Goal: Information Seeking & Learning: Learn about a topic

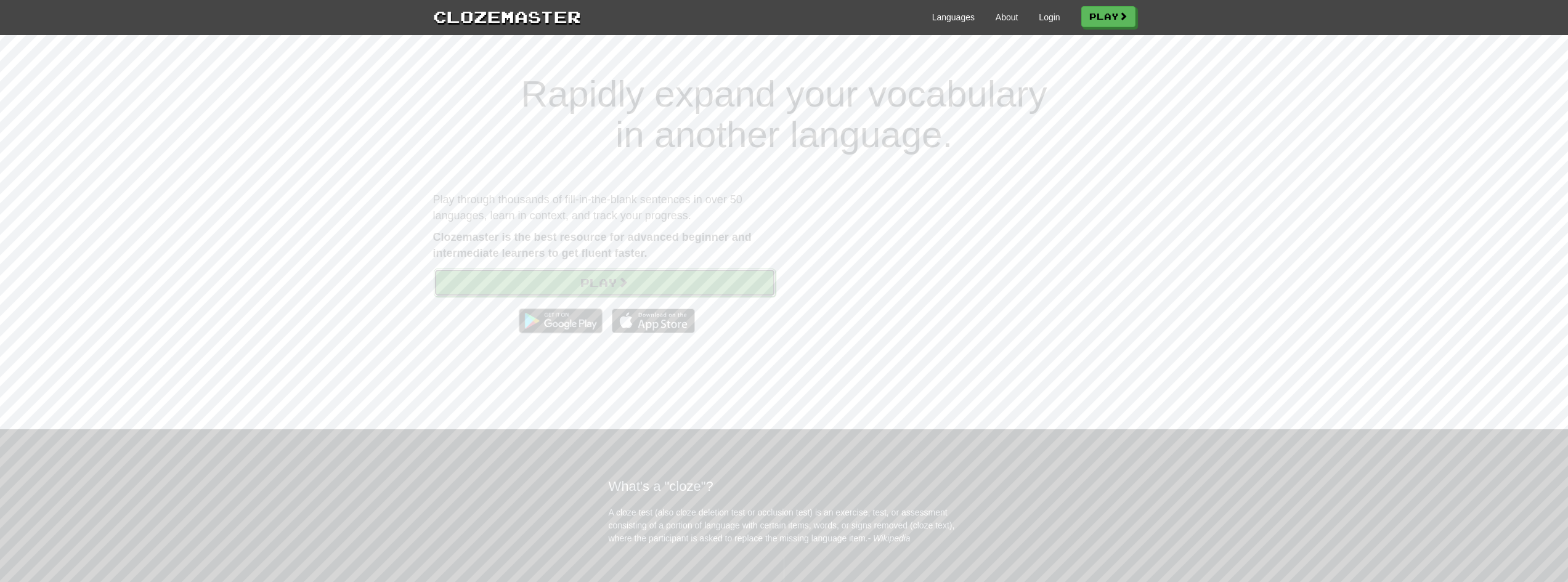
click at [643, 279] on link "Play" at bounding box center [604, 283] width 342 height 29
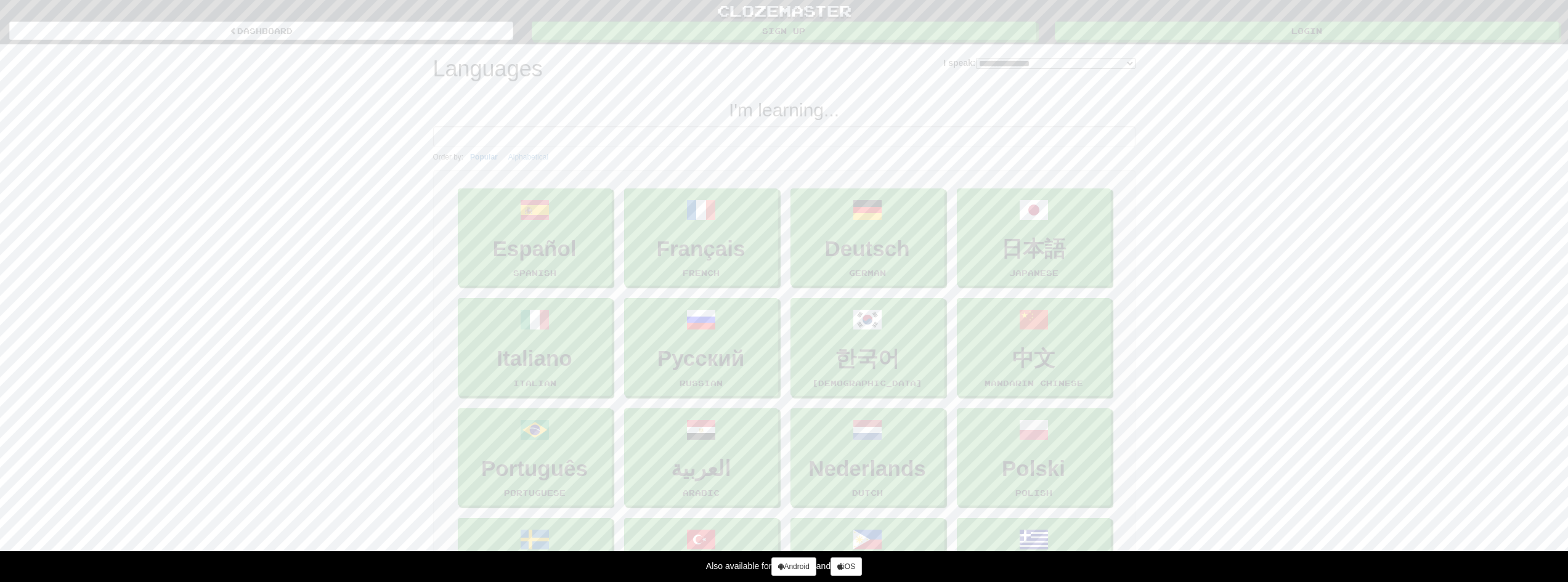
click at [709, 131] on input at bounding box center [784, 137] width 703 height 21
click at [975, 61] on select "**********" at bounding box center [1055, 63] width 160 height 11
select select "********"
click at [975, 57] on select "**********" at bounding box center [1055, 63] width 160 height 11
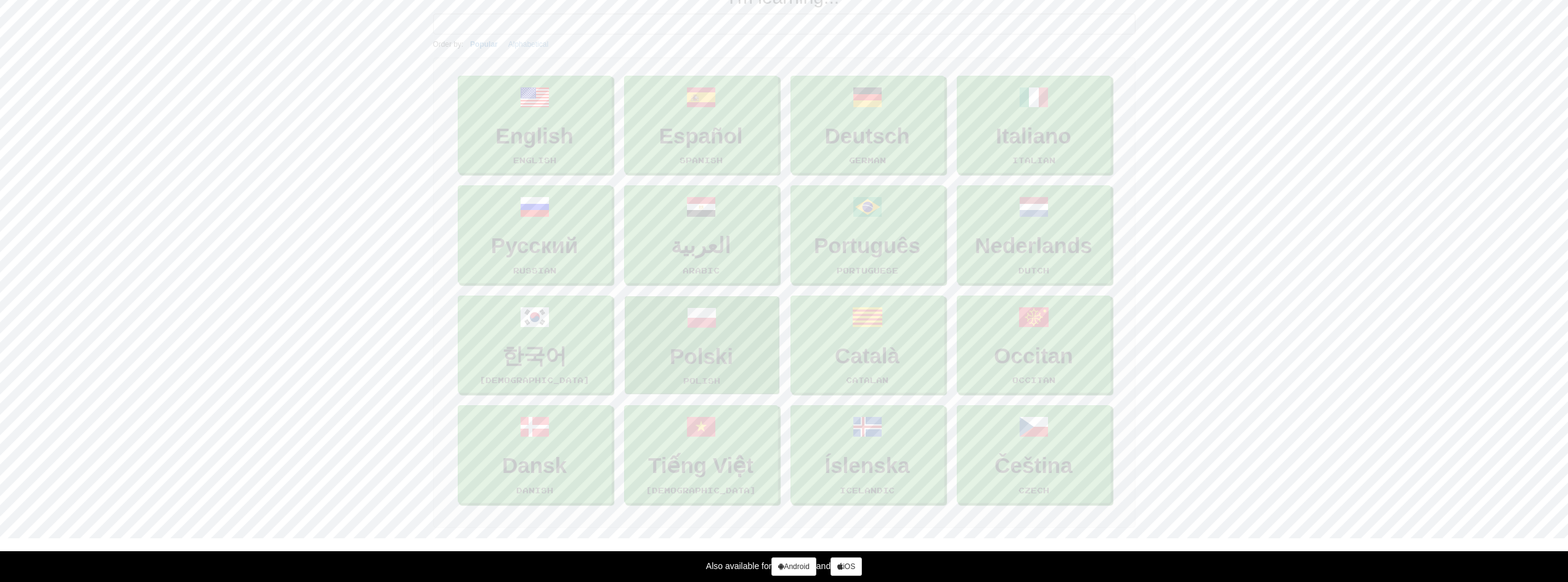
scroll to position [123, 0]
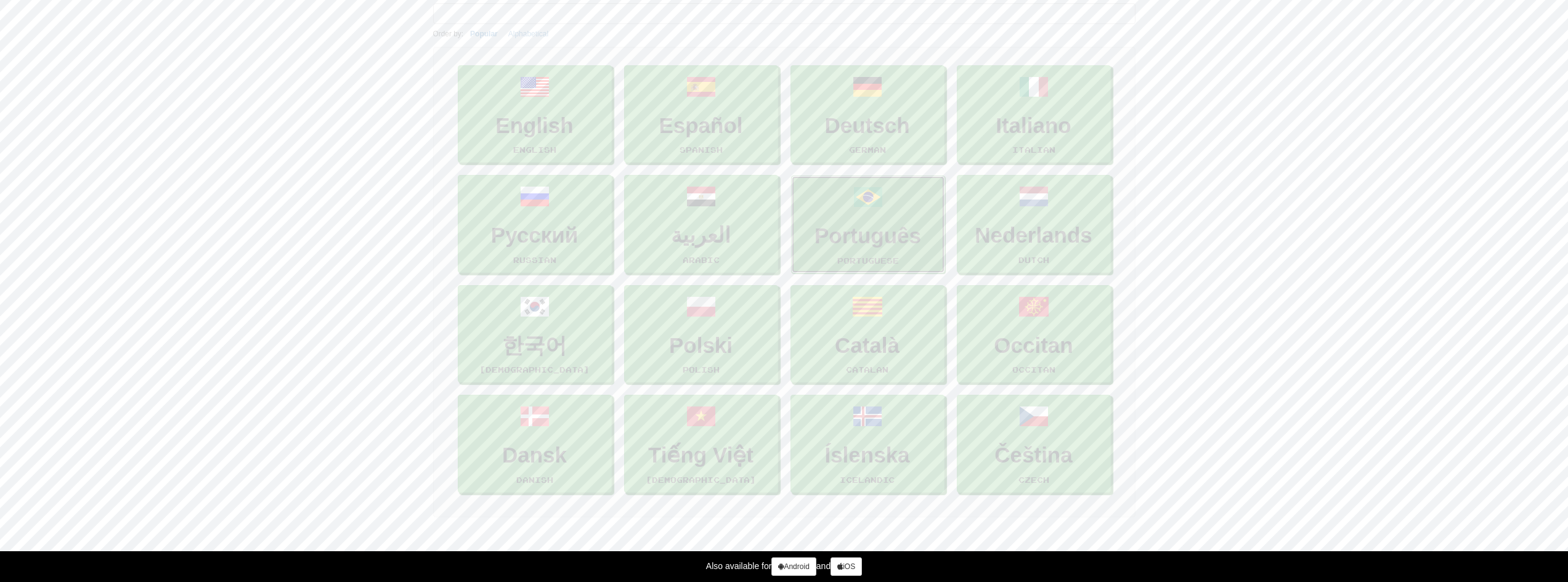
click at [876, 239] on h3 "Português" at bounding box center [867, 235] width 141 height 24
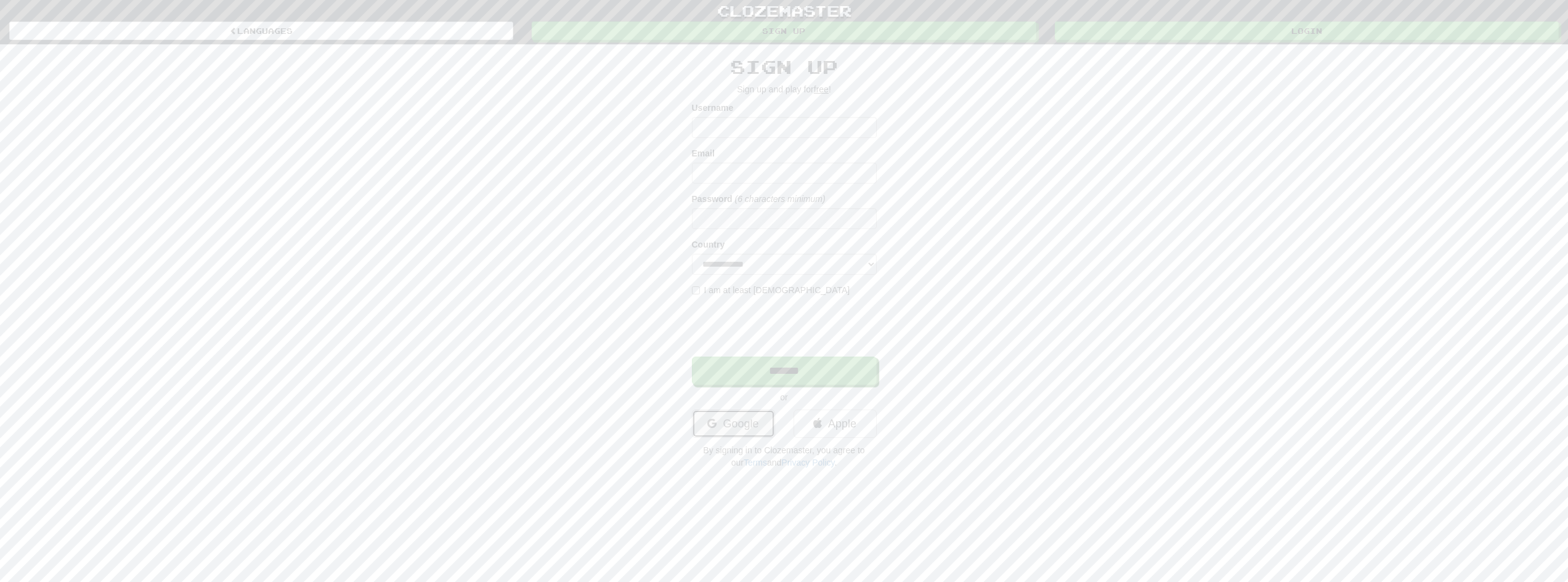
click at [750, 419] on link "Google" at bounding box center [733, 424] width 83 height 29
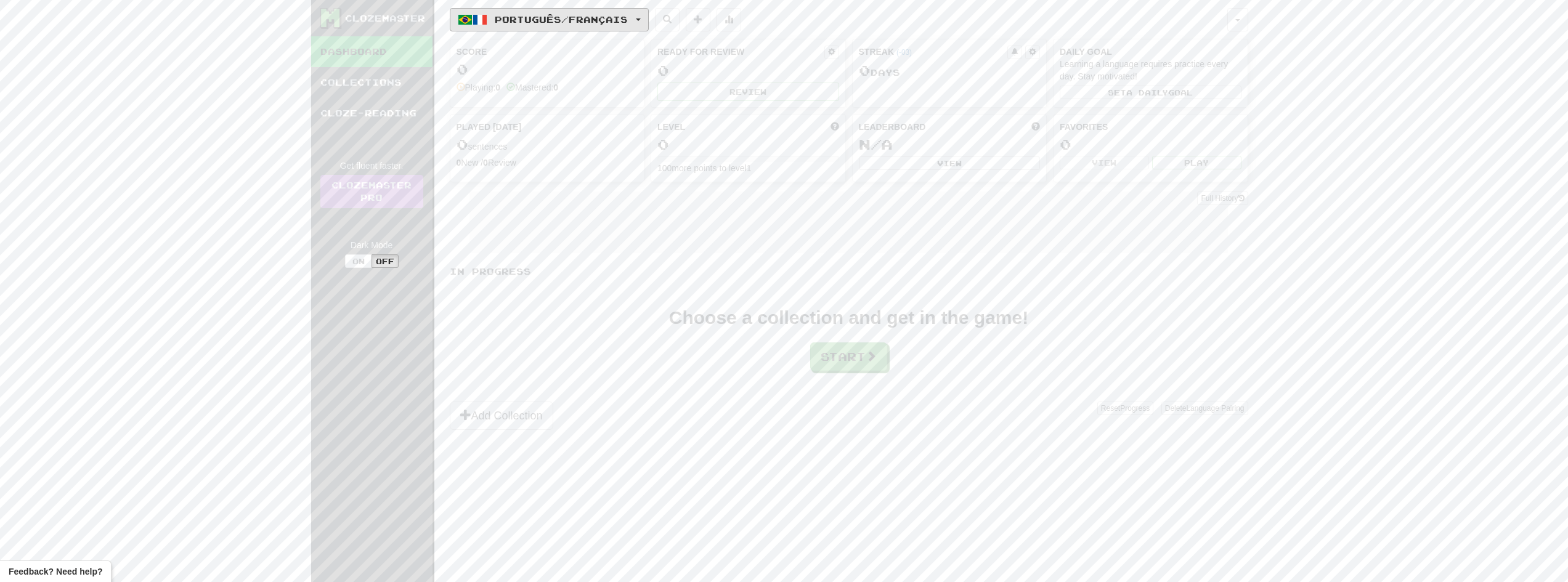
click at [628, 18] on span "Português / Français" at bounding box center [561, 19] width 133 height 11
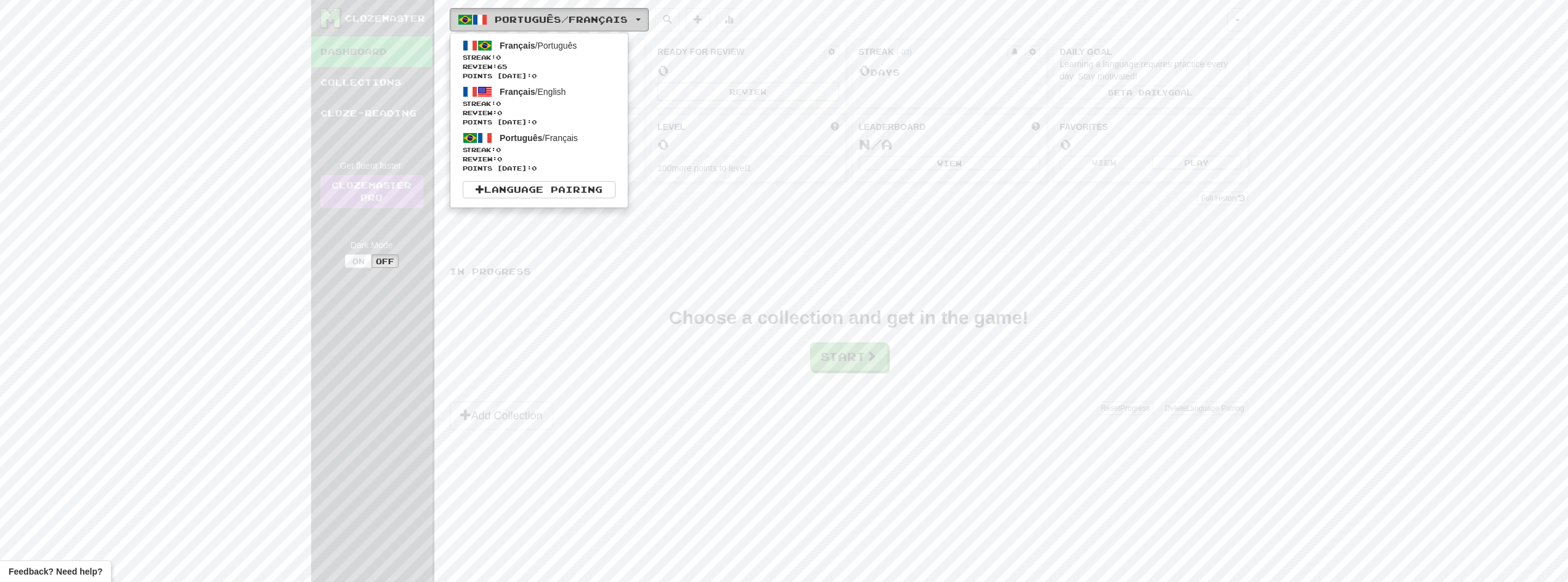
click at [628, 18] on span "Português / Français" at bounding box center [561, 19] width 133 height 11
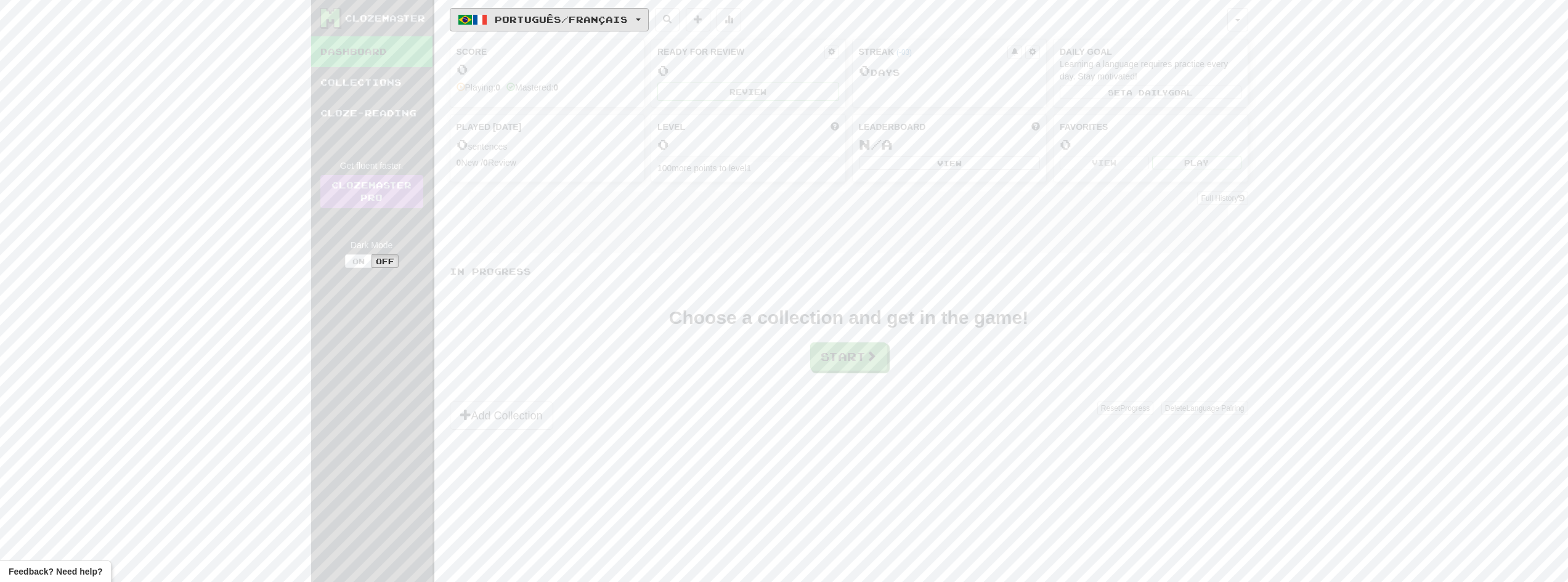
click at [628, 18] on span "Português / Français" at bounding box center [561, 19] width 133 height 11
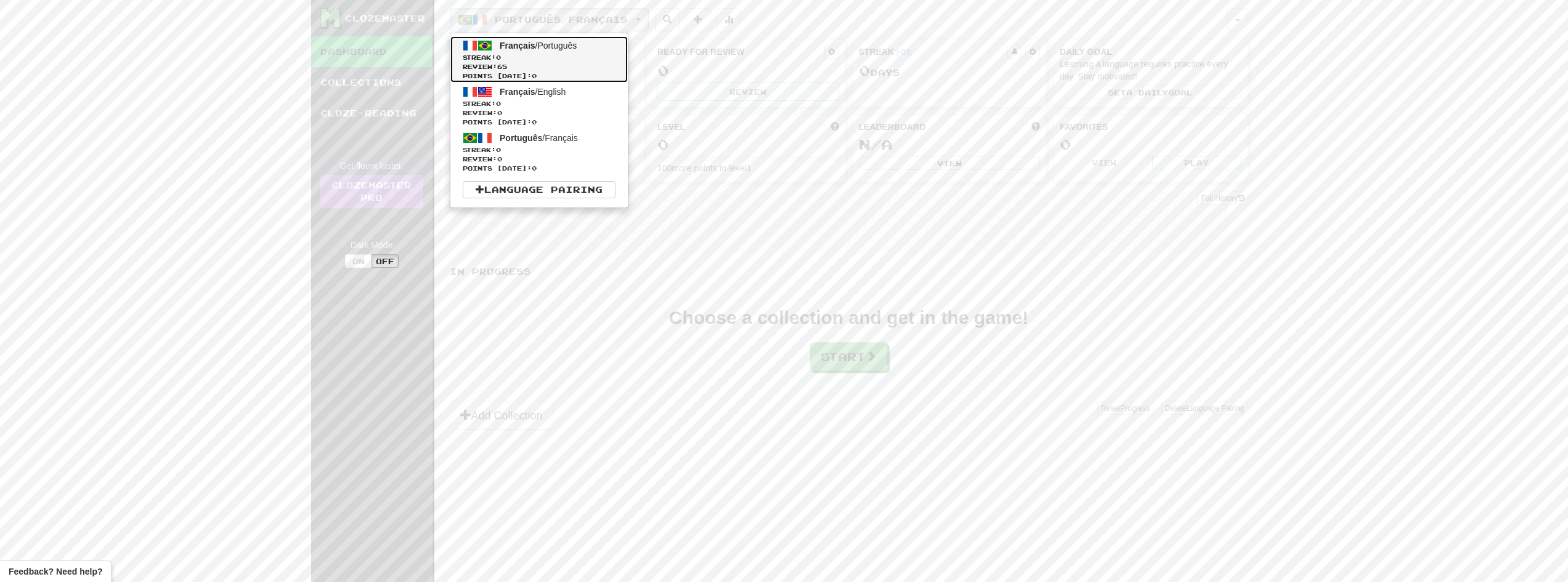
click at [550, 55] on span "Streak: 0" at bounding box center [539, 57] width 153 height 10
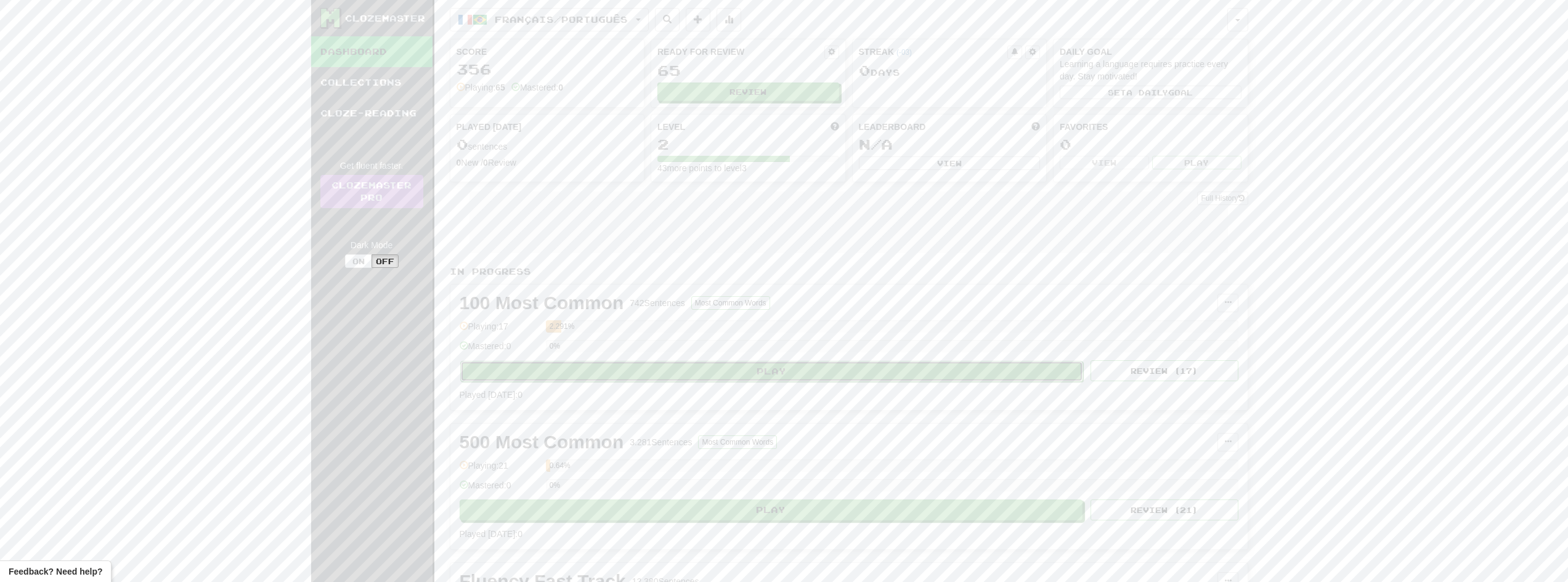
click at [785, 376] on button "Play" at bounding box center [772, 371] width 623 height 21
select select "**"
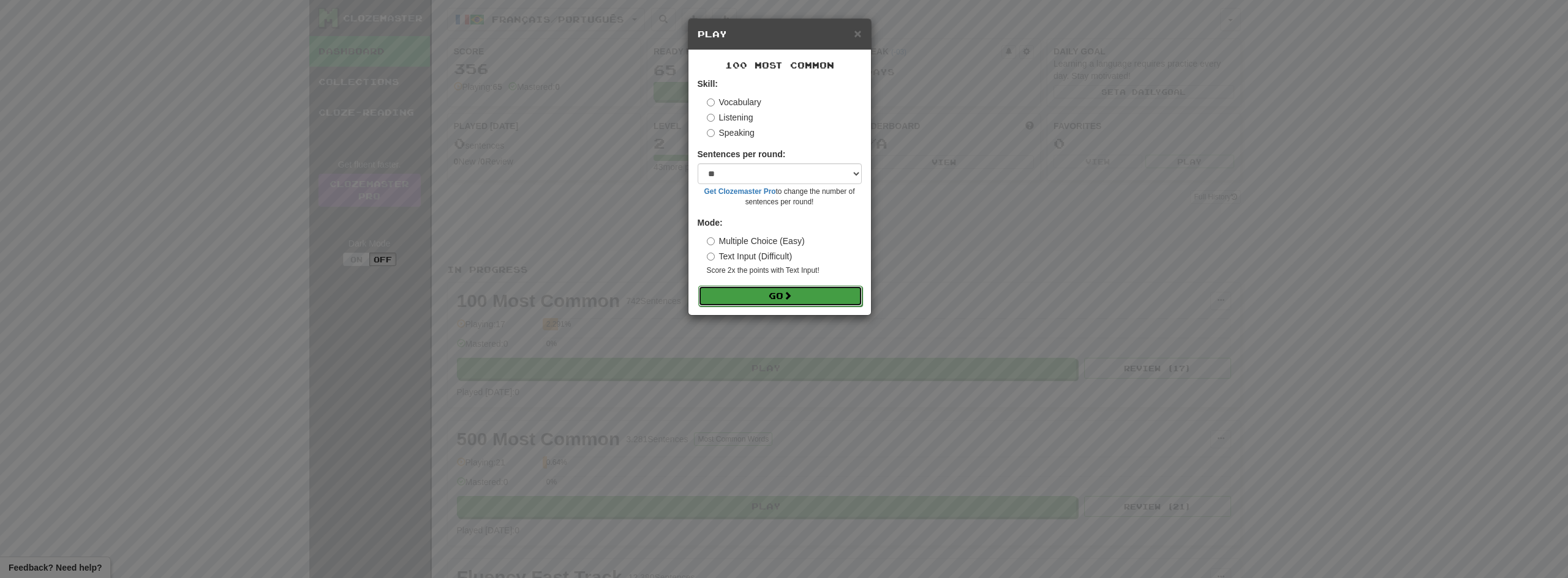
click at [782, 291] on button "Go" at bounding box center [780, 297] width 164 height 21
click at [863, 29] on div "× Play" at bounding box center [779, 34] width 183 height 31
click at [858, 33] on span "×" at bounding box center [857, 33] width 8 height 14
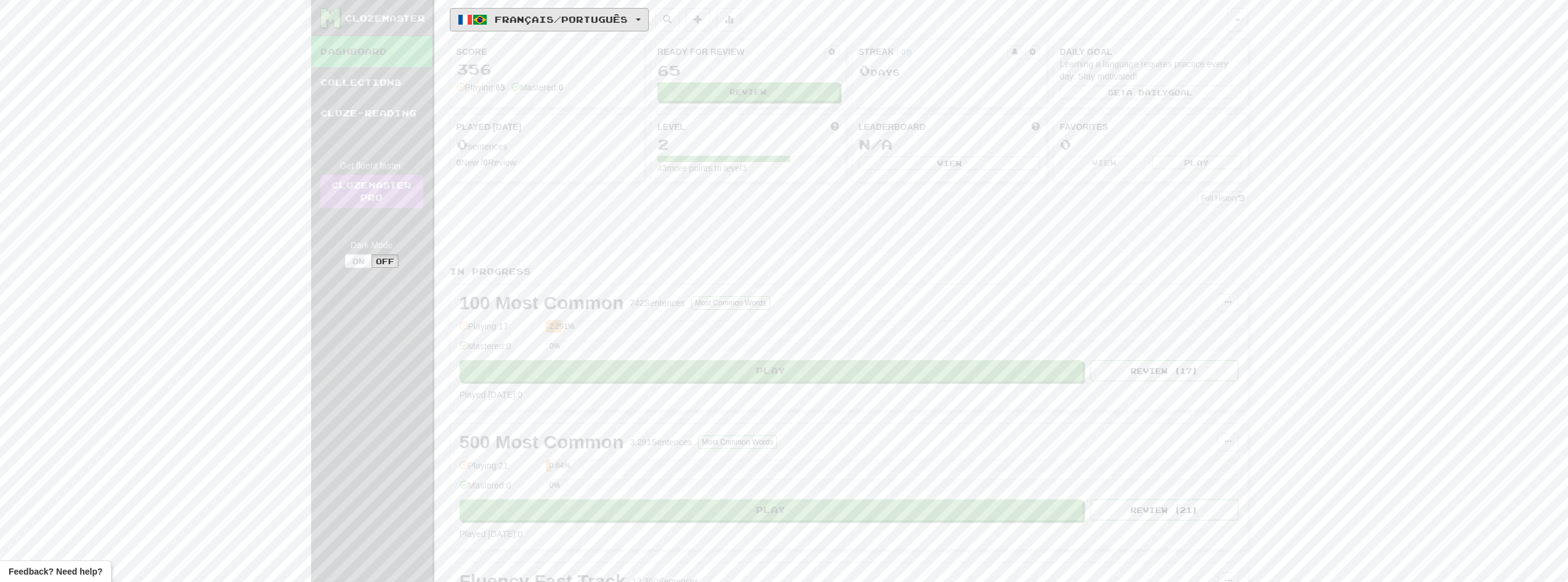
click at [509, 24] on span "Français / Português" at bounding box center [561, 19] width 133 height 11
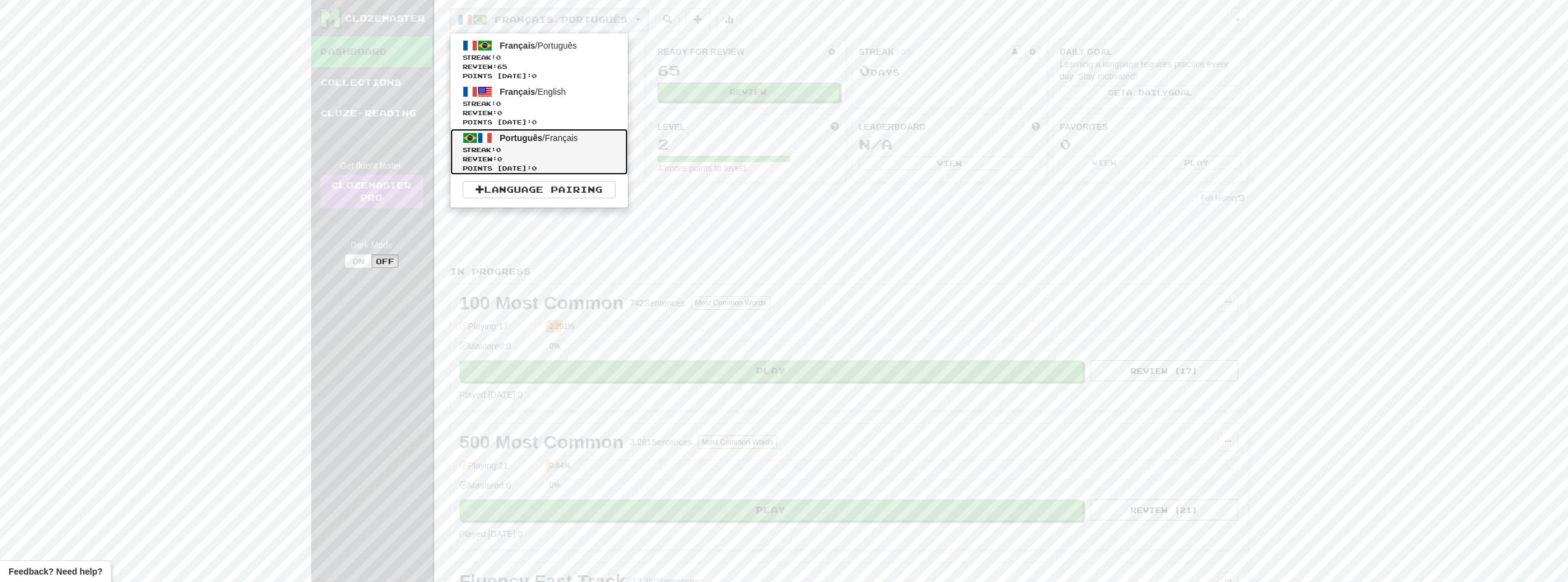
click at [563, 142] on span "Português / Français" at bounding box center [539, 138] width 78 height 10
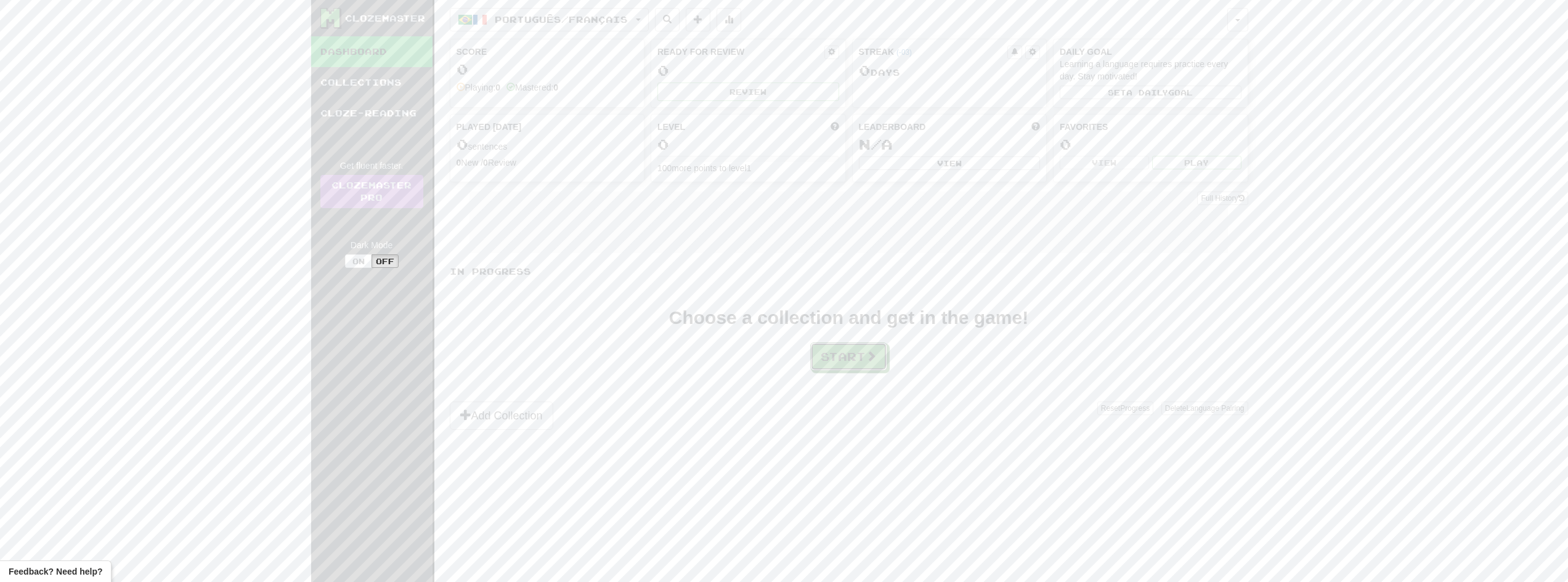
click at [847, 359] on button "Start" at bounding box center [848, 357] width 77 height 29
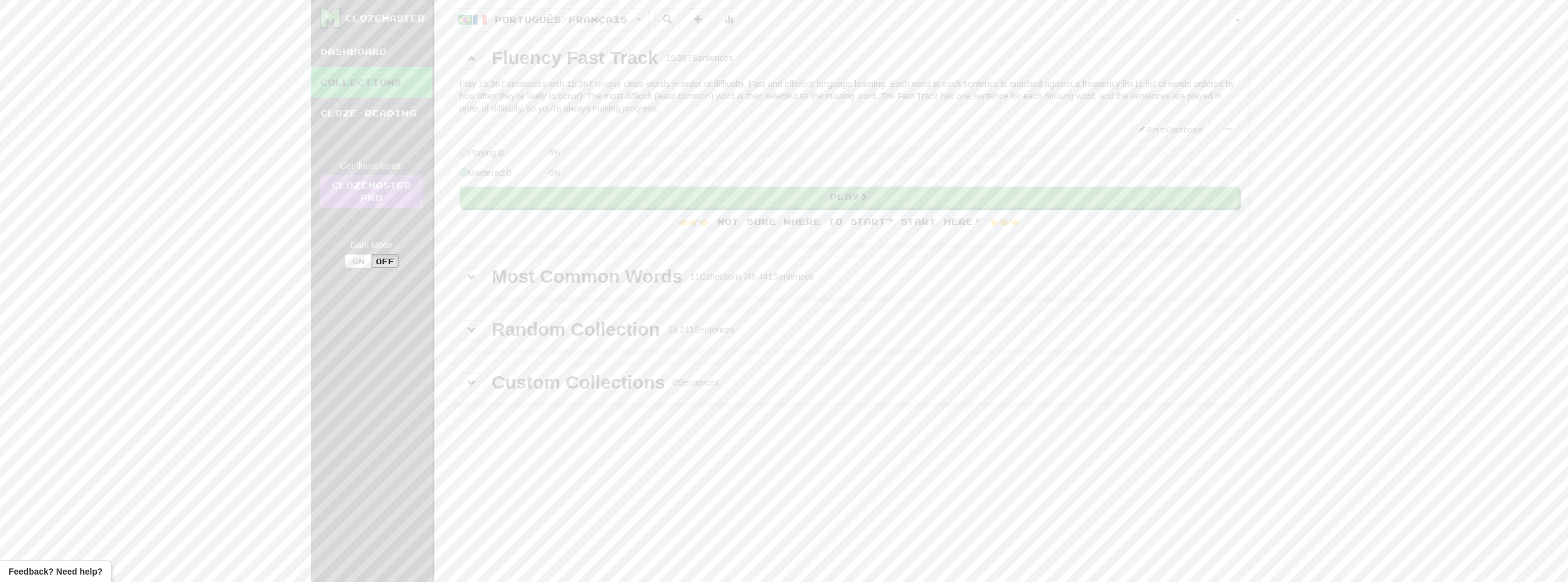
click at [645, 280] on div "Most Common Words" at bounding box center [587, 276] width 190 height 18
click at [475, 280] on span at bounding box center [471, 277] width 9 height 9
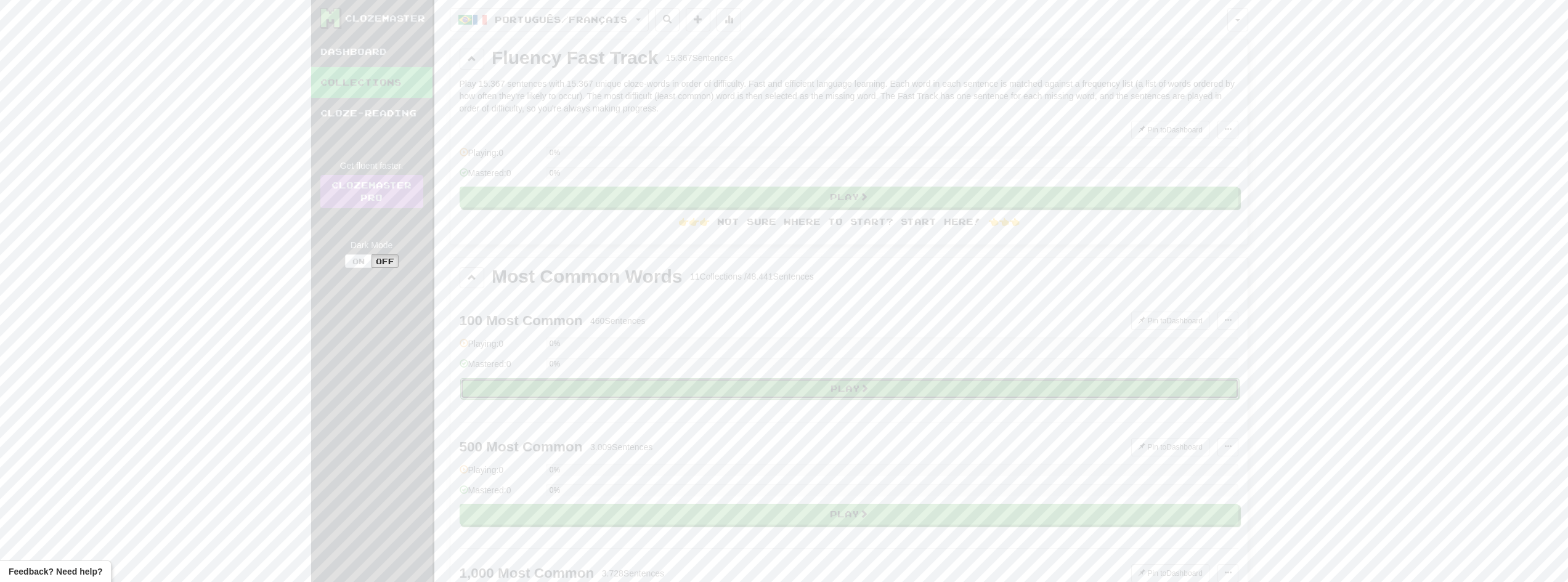
click at [810, 382] on button "Play" at bounding box center [849, 389] width 778 height 21
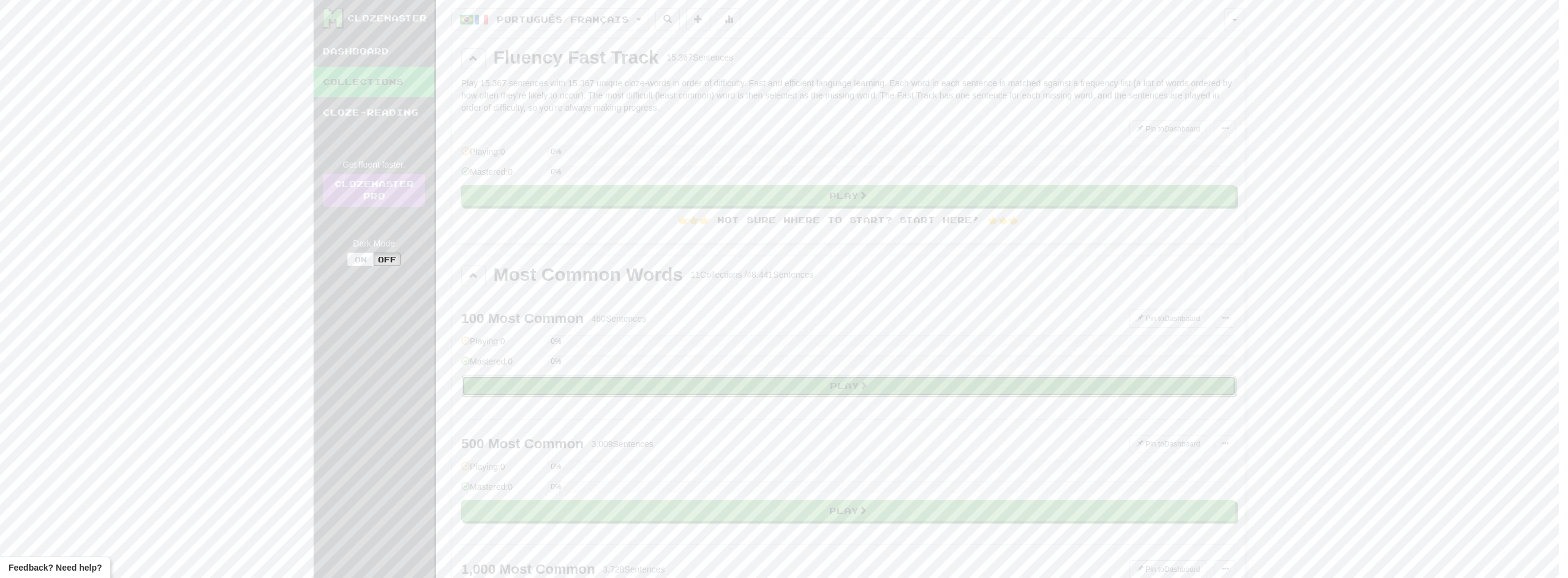
select select "**"
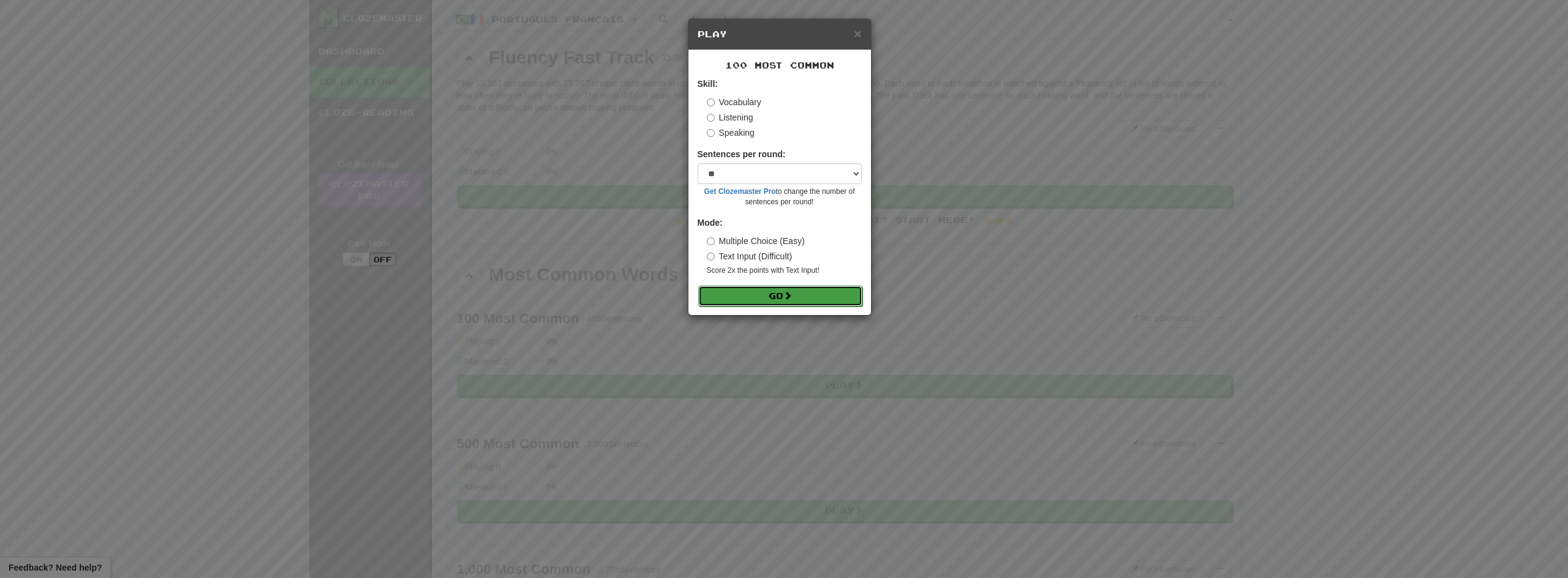
click at [798, 297] on button "Go" at bounding box center [780, 297] width 164 height 21
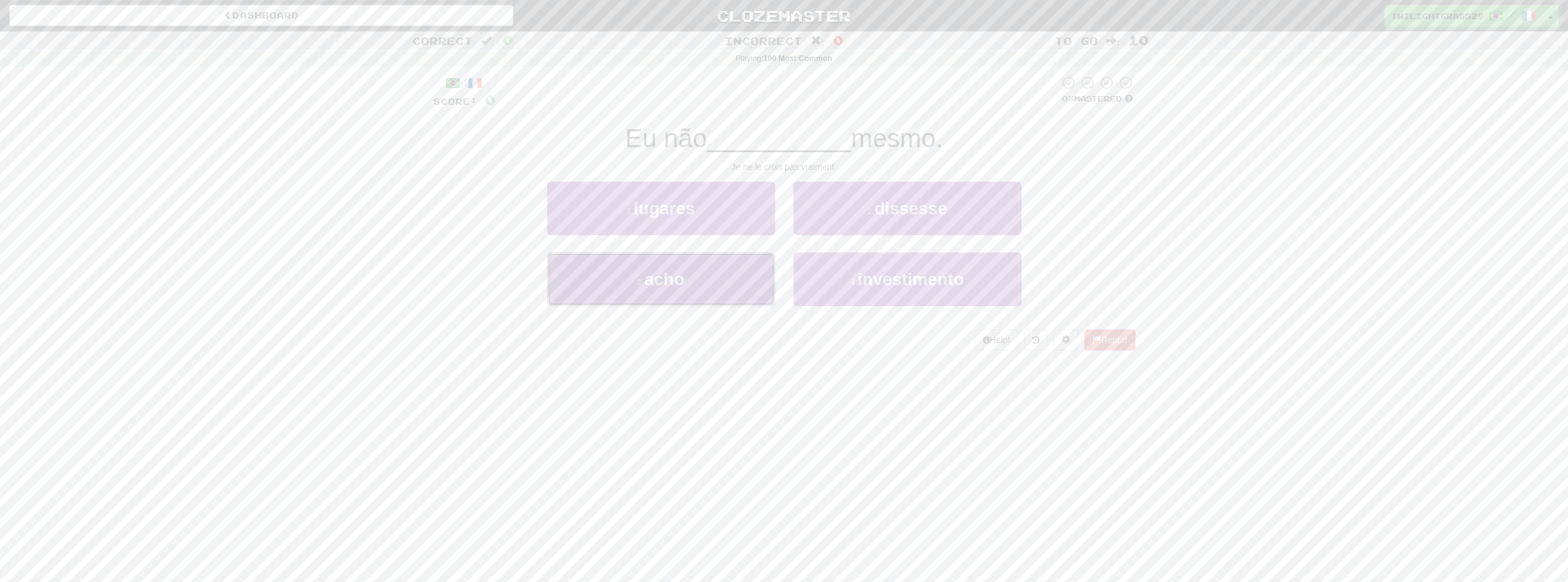
click at [709, 281] on button "3 . acho" at bounding box center [661, 280] width 228 height 54
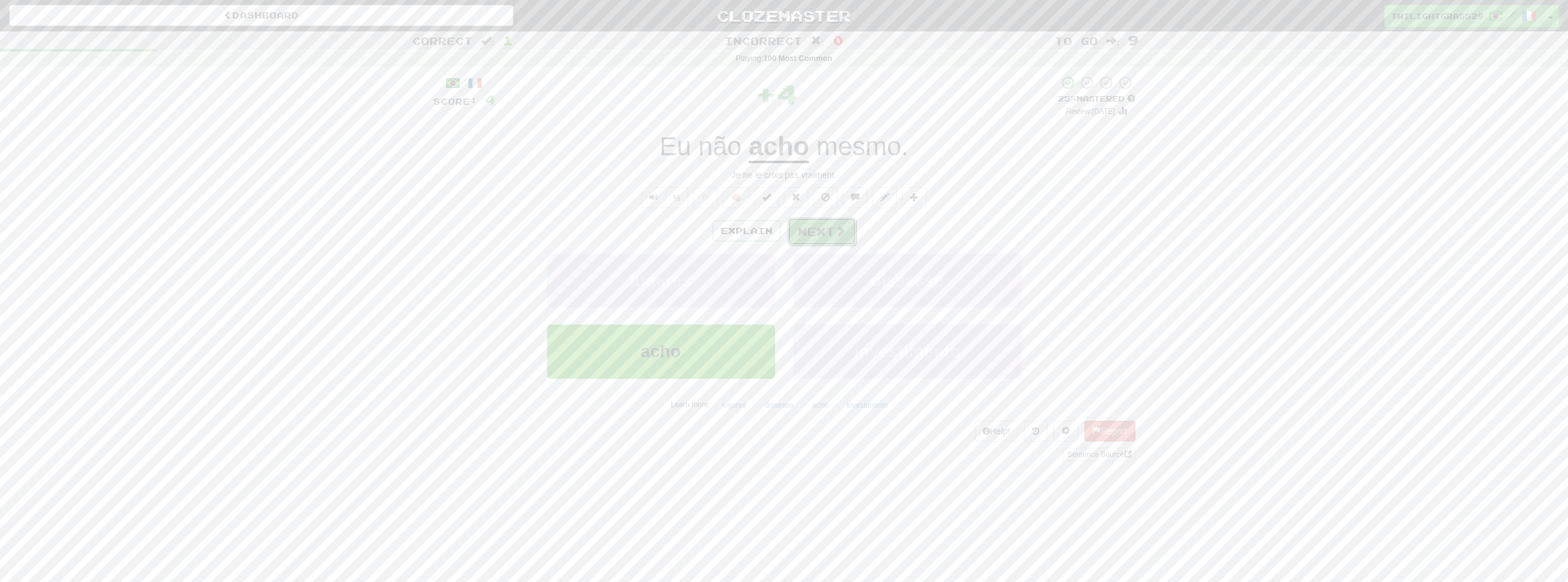
click at [828, 231] on button "Next" at bounding box center [822, 232] width 69 height 29
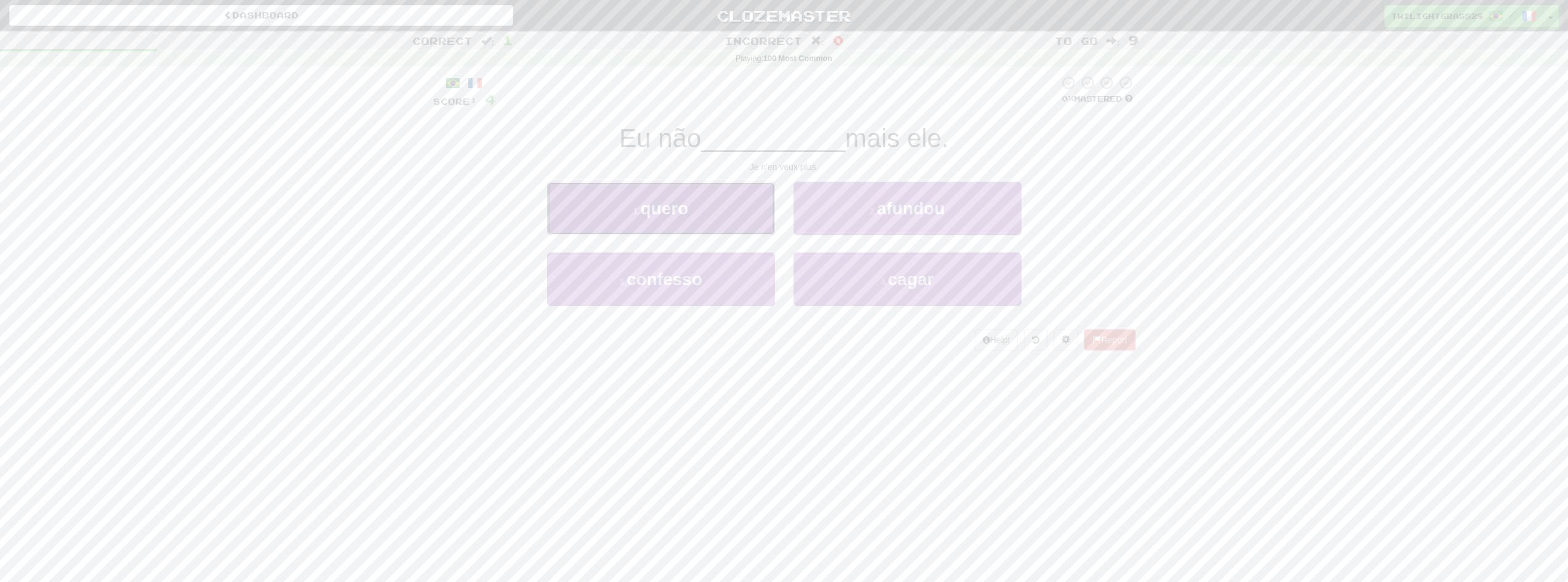
click at [726, 212] on button "1 . quero" at bounding box center [661, 209] width 228 height 54
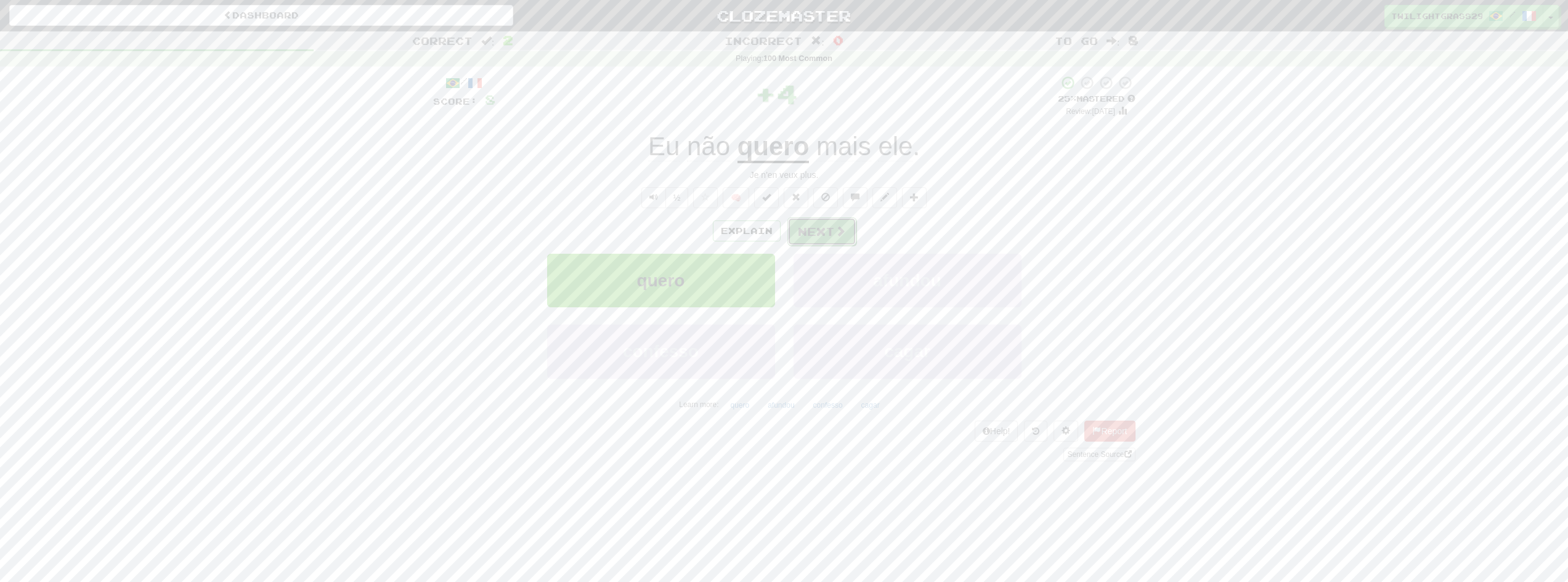
click at [822, 227] on button "Next" at bounding box center [822, 232] width 69 height 29
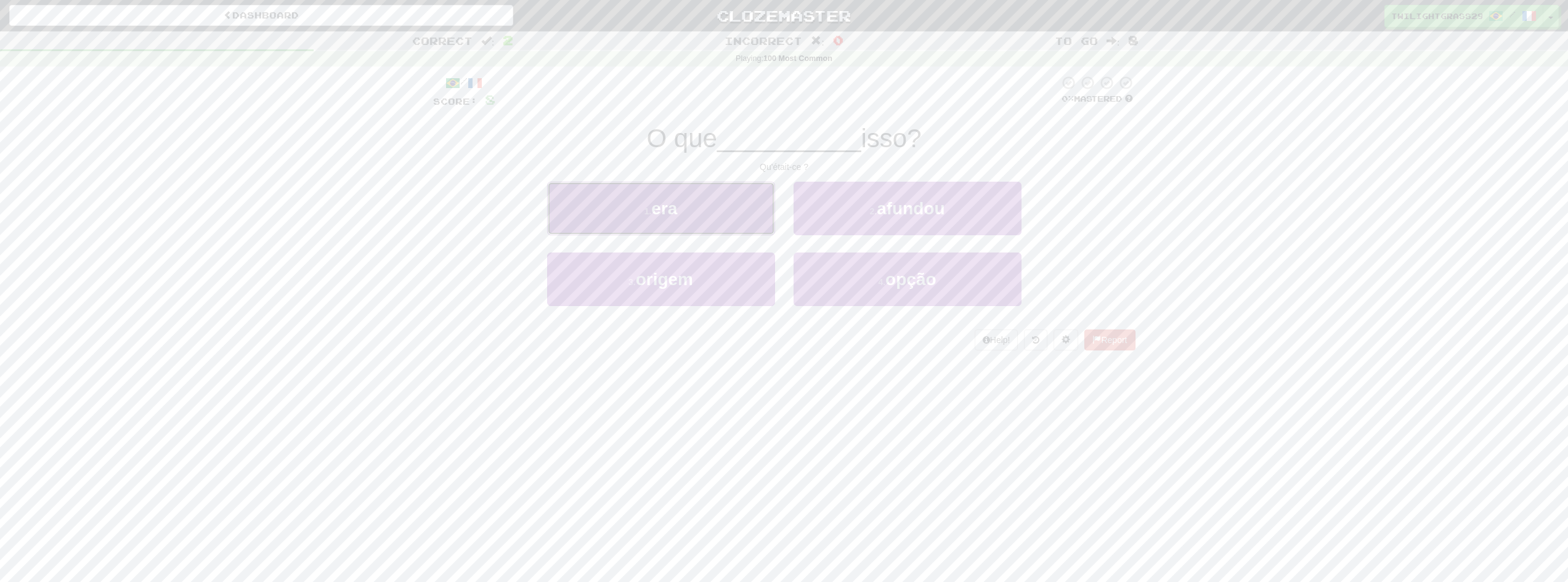
click at [737, 220] on button "1 . era" at bounding box center [661, 209] width 228 height 54
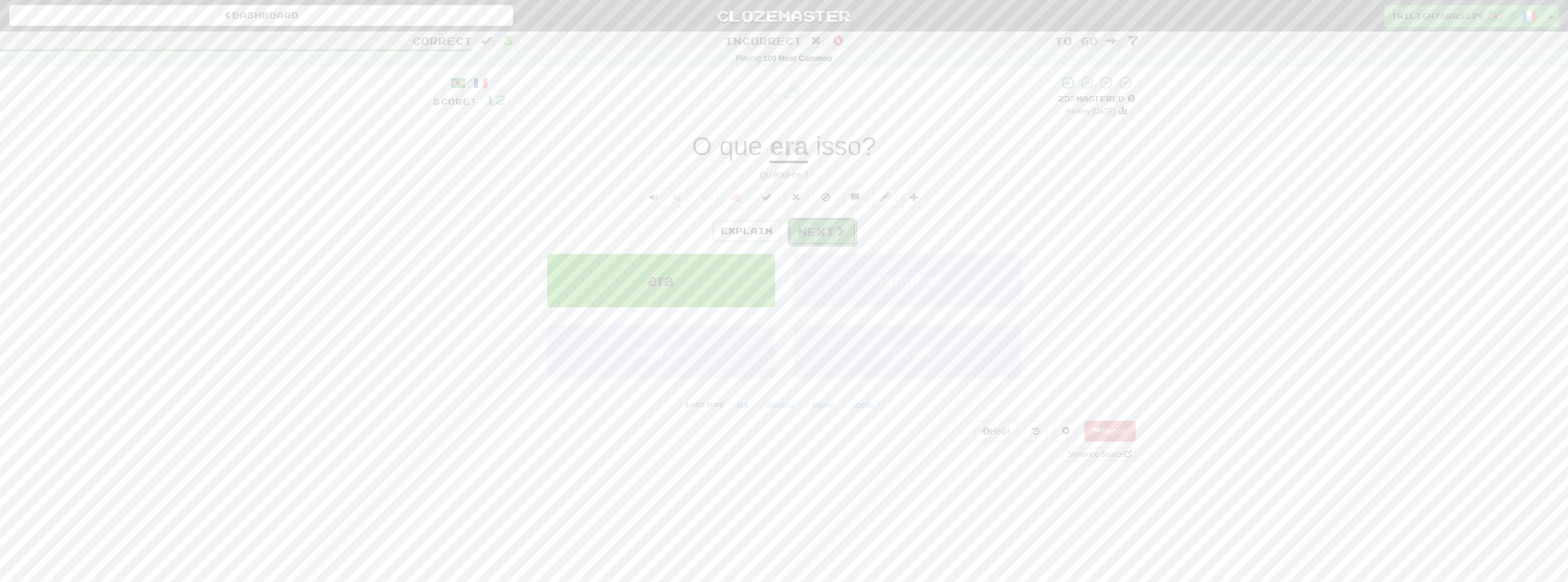
click at [828, 232] on button "Next" at bounding box center [822, 232] width 69 height 29
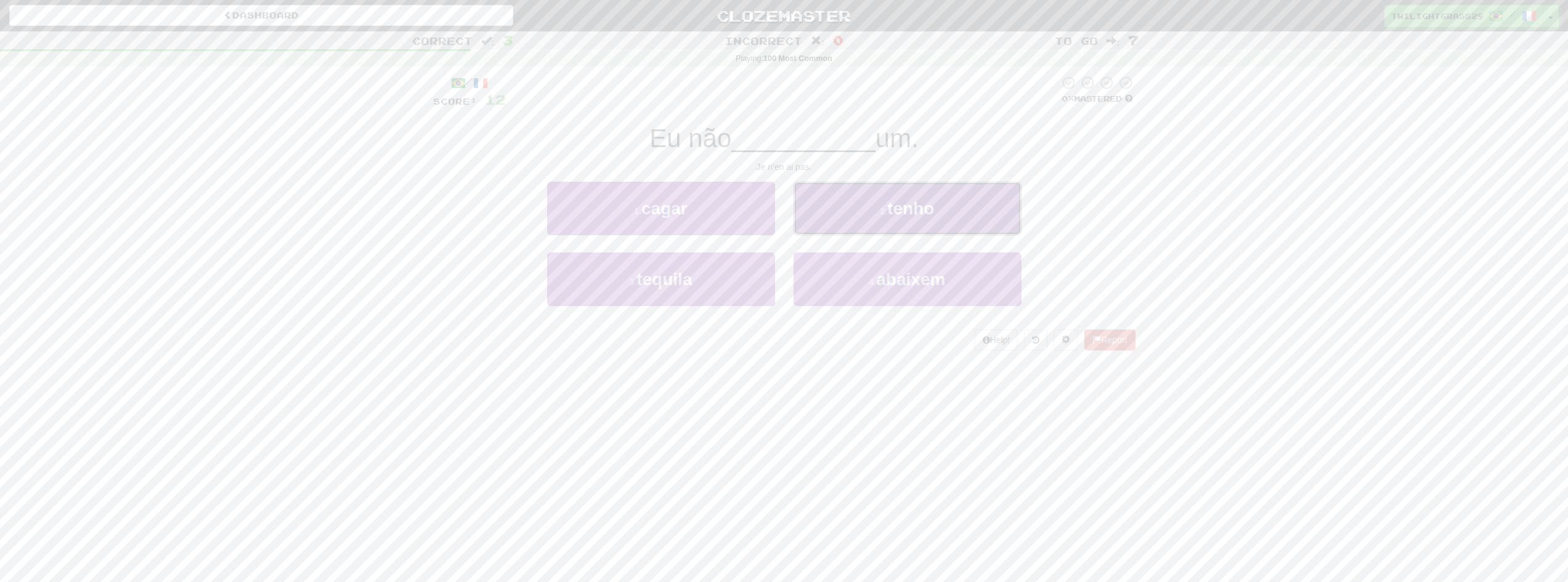
click at [848, 222] on button "2 . tenho" at bounding box center [907, 209] width 228 height 54
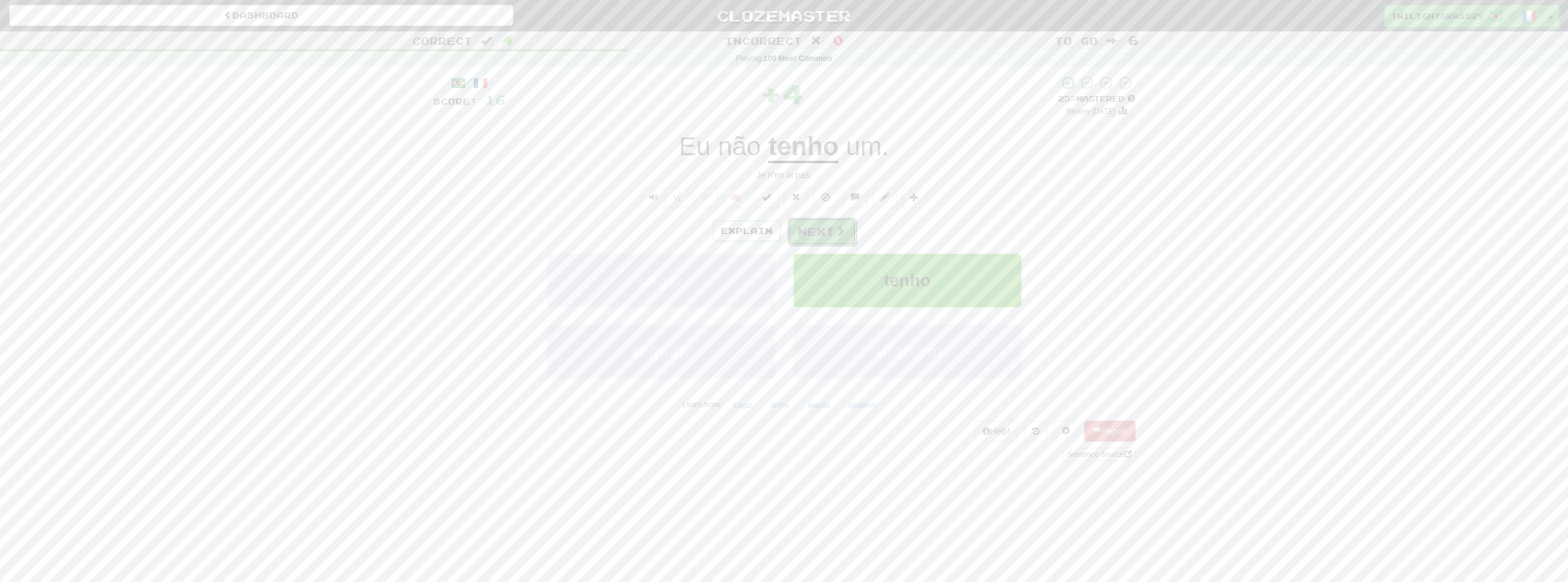
click at [835, 231] on span at bounding box center [840, 232] width 11 height 11
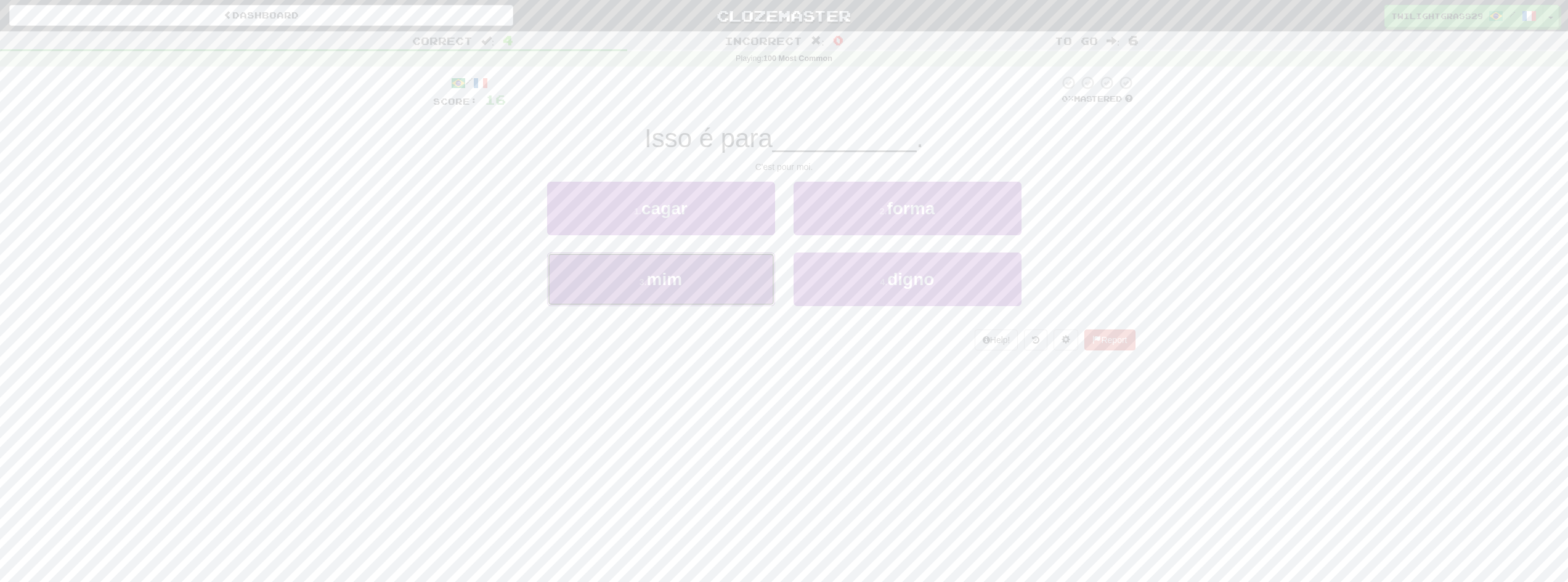
click at [733, 274] on button "3 . mim" at bounding box center [661, 280] width 228 height 54
